Goal: Transaction & Acquisition: Purchase product/service

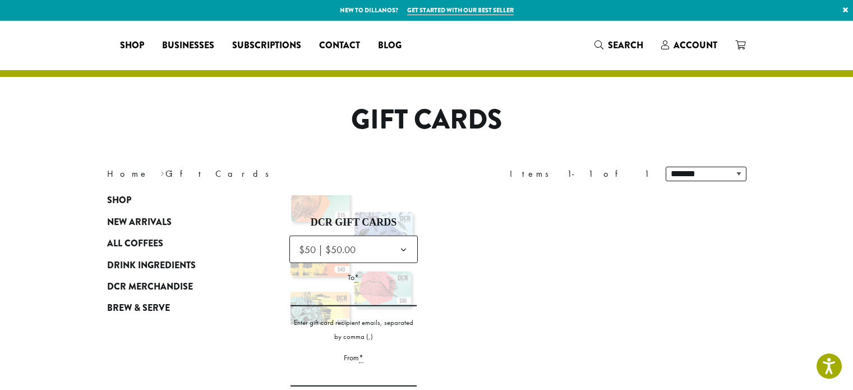
select select "**********"
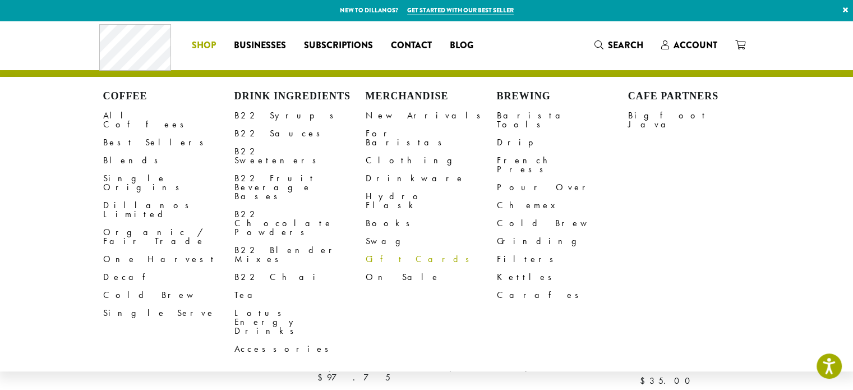
click at [397, 250] on link "Gift Cards" at bounding box center [431, 259] width 131 height 18
click at [377, 232] on link "Swag" at bounding box center [431, 241] width 131 height 18
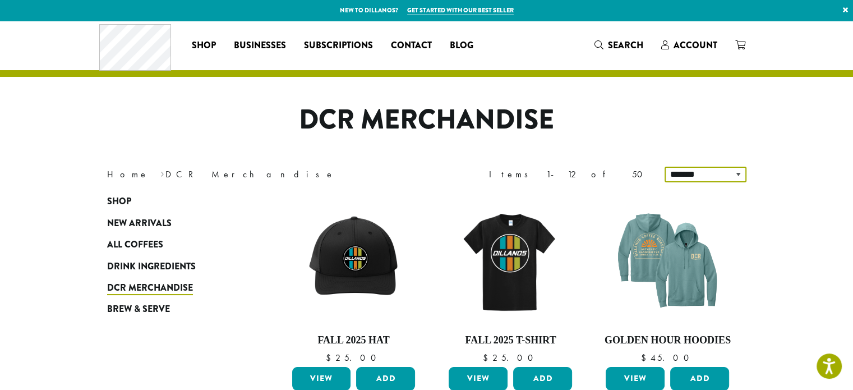
click at [738, 173] on select "**********" at bounding box center [706, 175] width 82 height 16
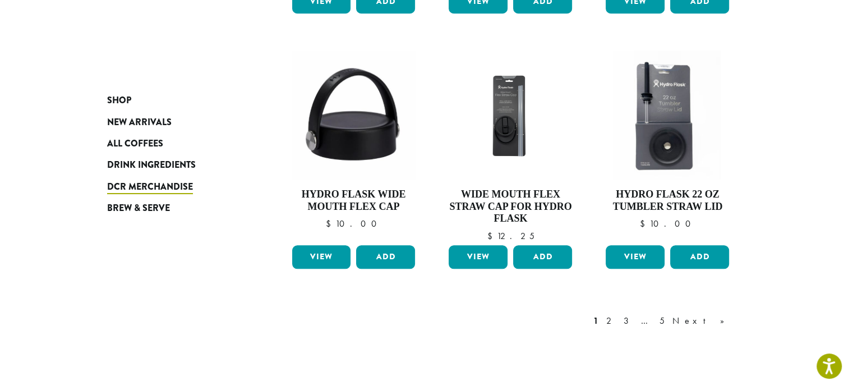
scroll to position [943, 0]
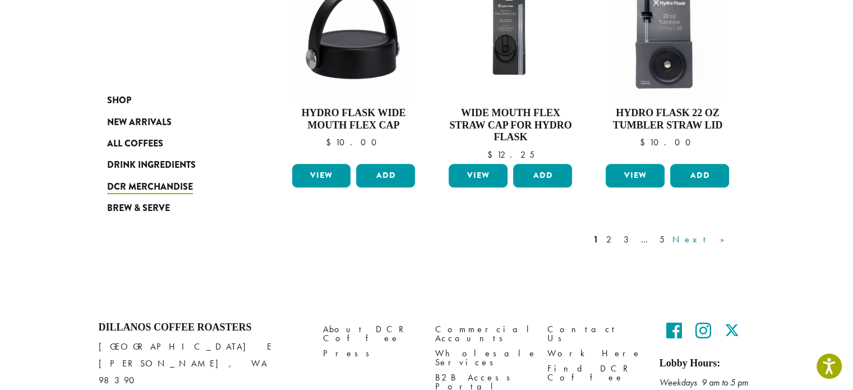
click at [723, 238] on link "Next »" at bounding box center [703, 239] width 65 height 13
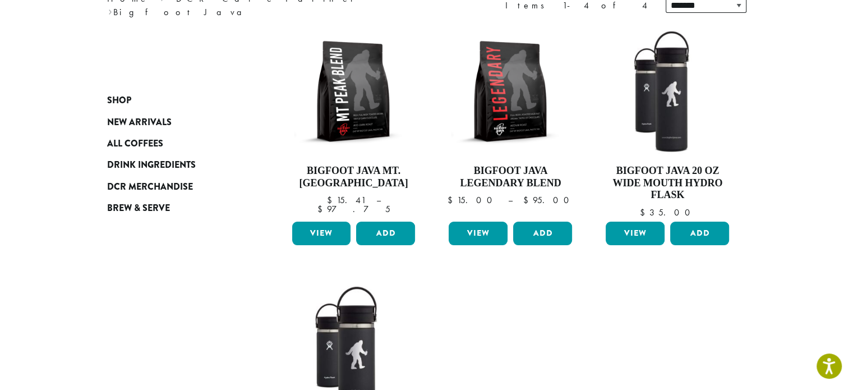
scroll to position [112, 0]
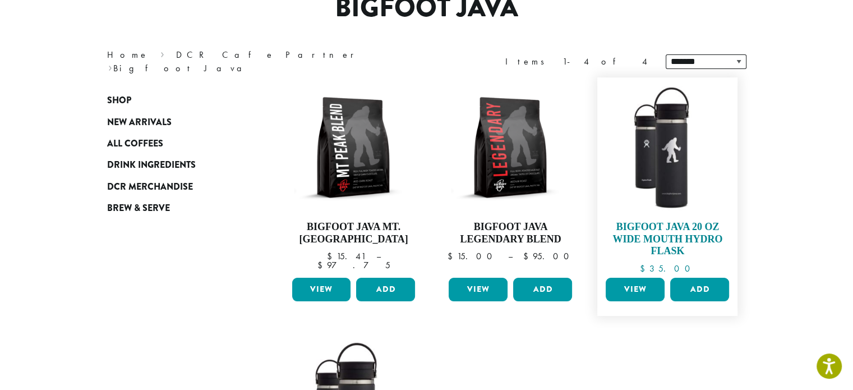
click at [669, 158] on img at bounding box center [667, 147] width 129 height 129
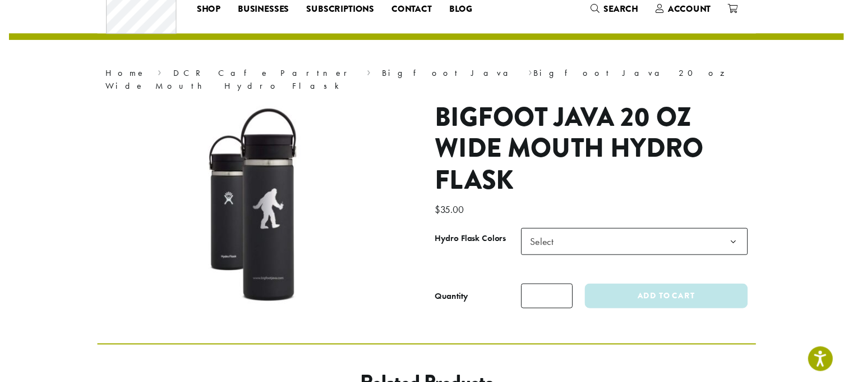
scroll to position [56, 0]
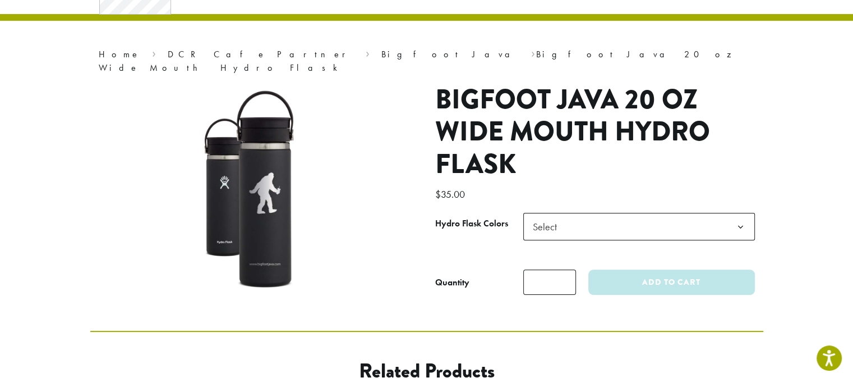
click at [604, 213] on span "Select" at bounding box center [640, 226] width 232 height 27
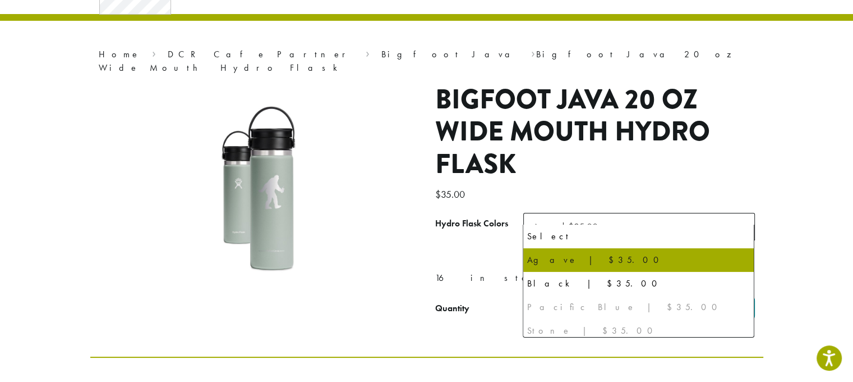
click at [593, 220] on span "Agave | $35.00" at bounding box center [565, 226] width 65 height 13
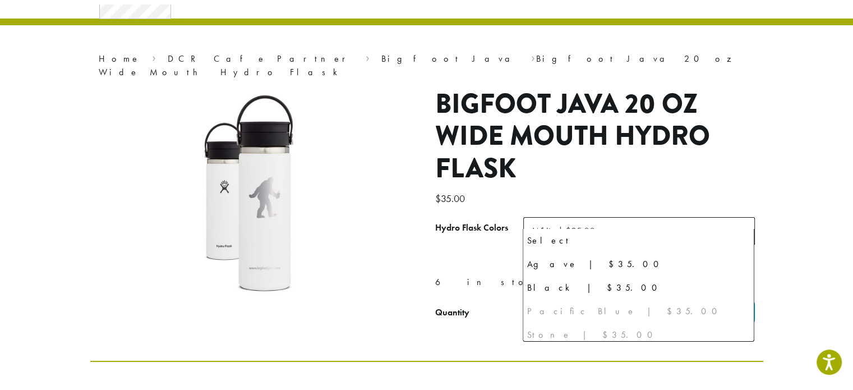
scroll to position [29, 0]
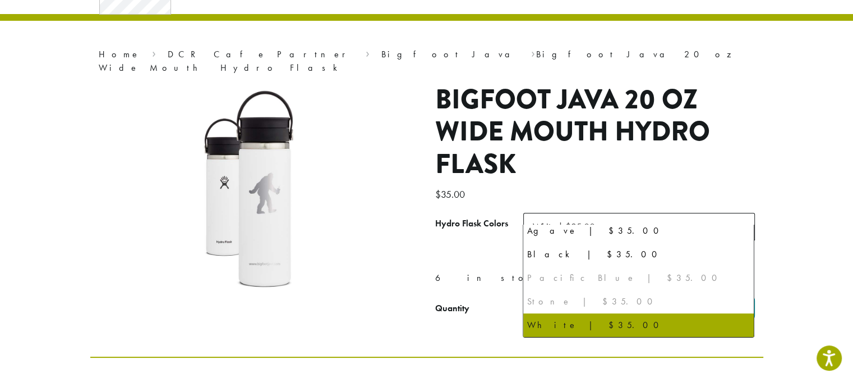
click at [591, 220] on span "White | $35.00" at bounding box center [564, 226] width 62 height 13
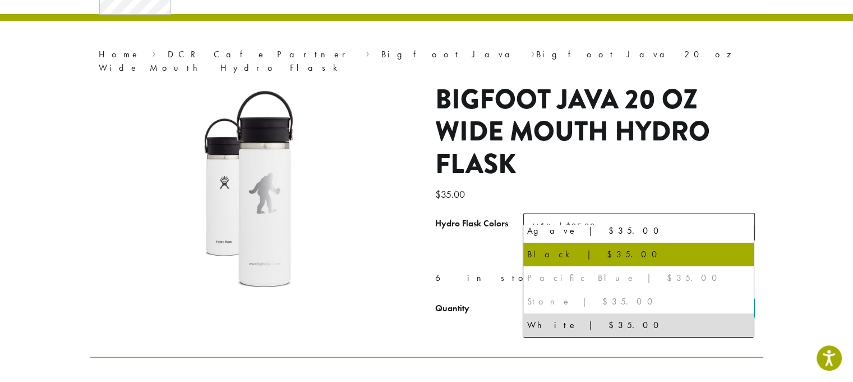
click at [563, 276] on div "Pacific Blue | $35.00" at bounding box center [639, 277] width 224 height 17
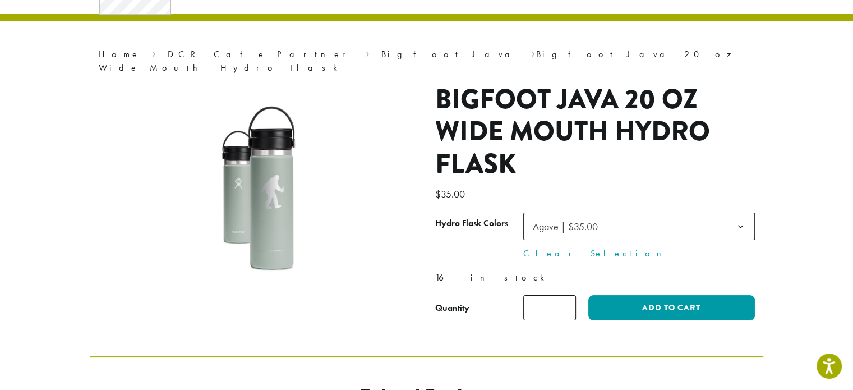
click at [601, 215] on span "Agave | $35.00" at bounding box center [569, 226] width 81 height 22
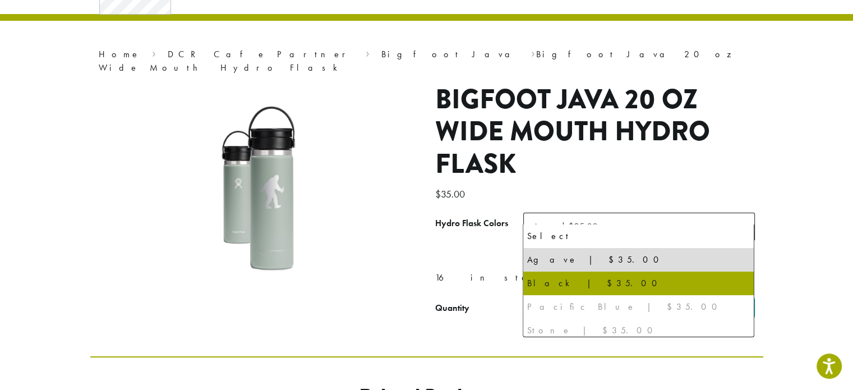
select select "*****"
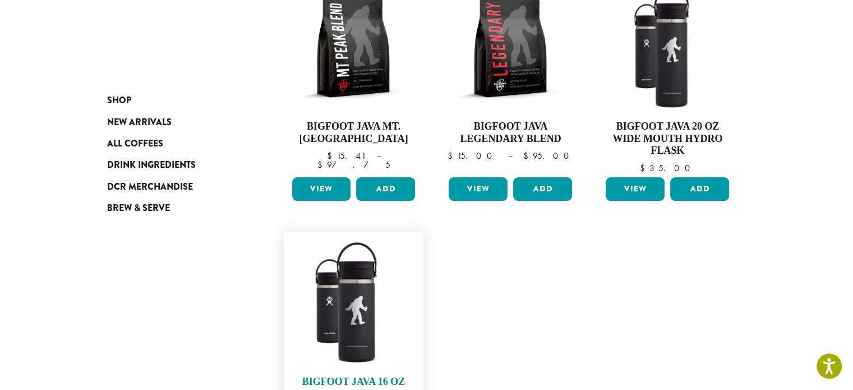
scroll to position [284, 0]
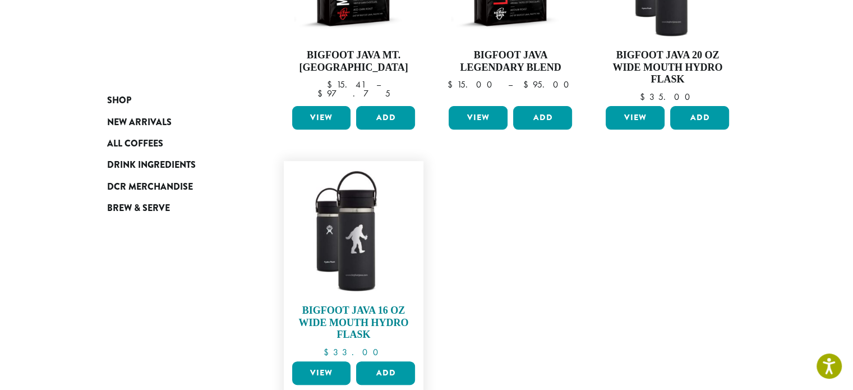
click at [333, 254] on img at bounding box center [353, 231] width 129 height 129
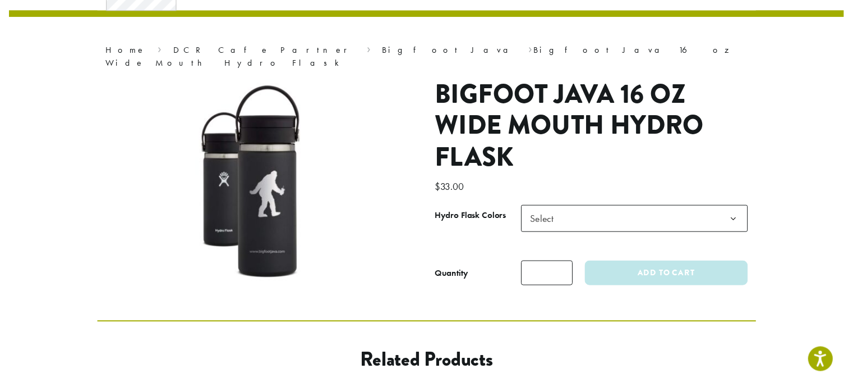
scroll to position [112, 0]
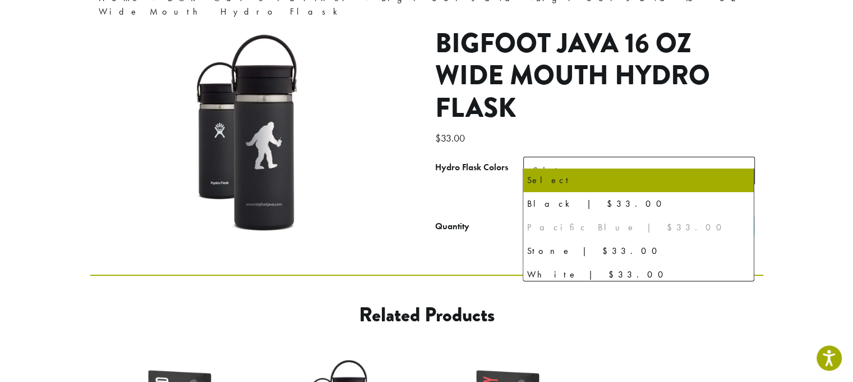
click at [536, 159] on span "Select" at bounding box center [549, 170] width 40 height 22
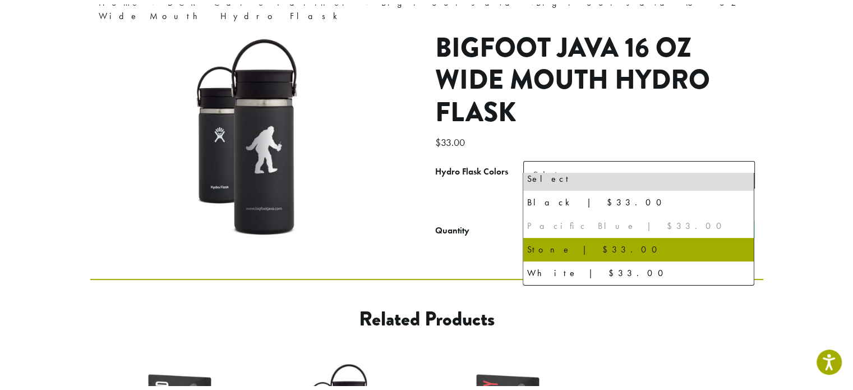
scroll to position [0, 0]
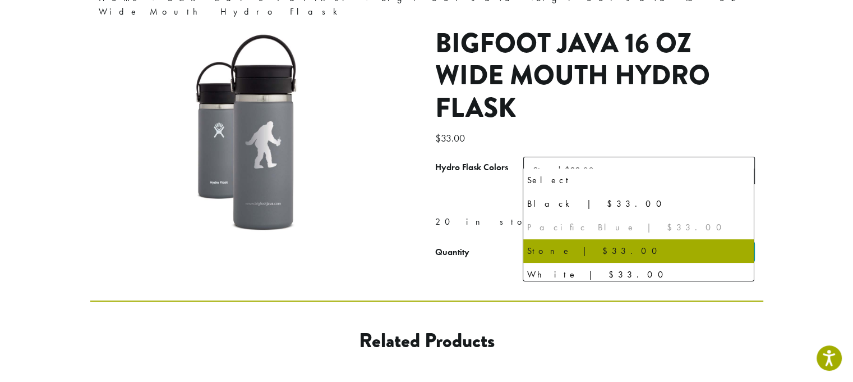
click at [556, 164] on span "Stone | $33.00" at bounding box center [563, 170] width 61 height 13
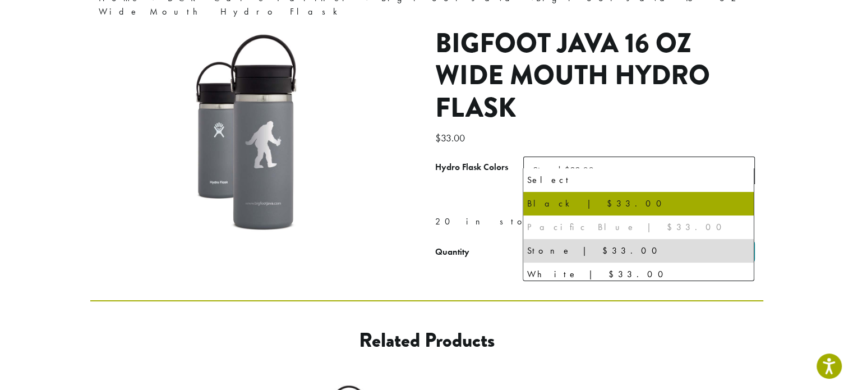
select select "*****"
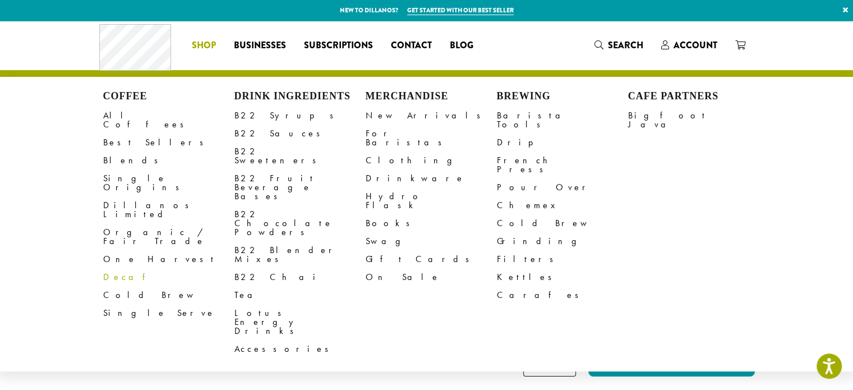
click at [121, 268] on link "Decaf" at bounding box center [168, 277] width 131 height 18
